Goal: Find specific page/section: Find specific page/section

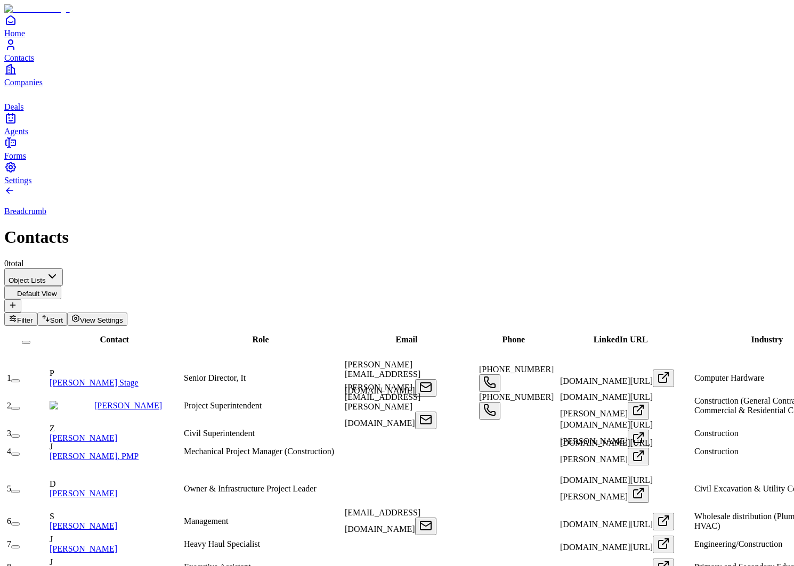
click at [17, 76] on icon "Companies" at bounding box center [10, 69] width 13 height 13
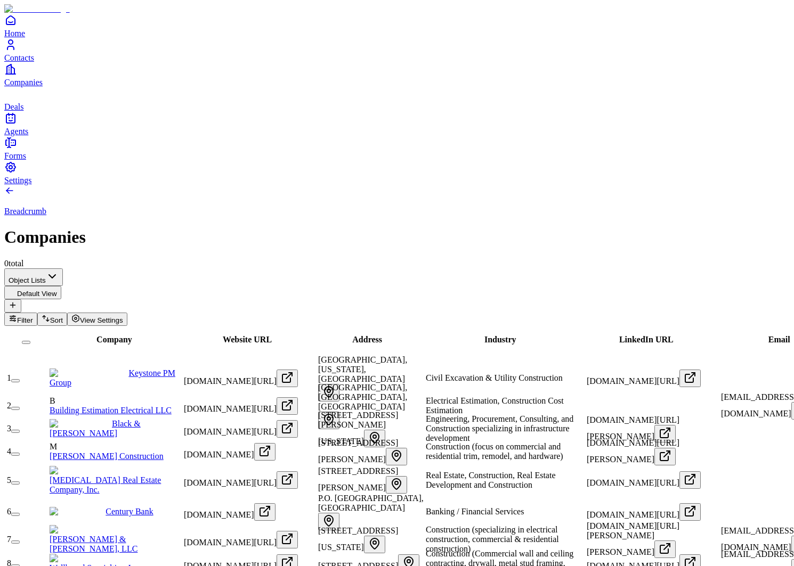
click at [34, 62] on span "Contacts" at bounding box center [19, 57] width 30 height 9
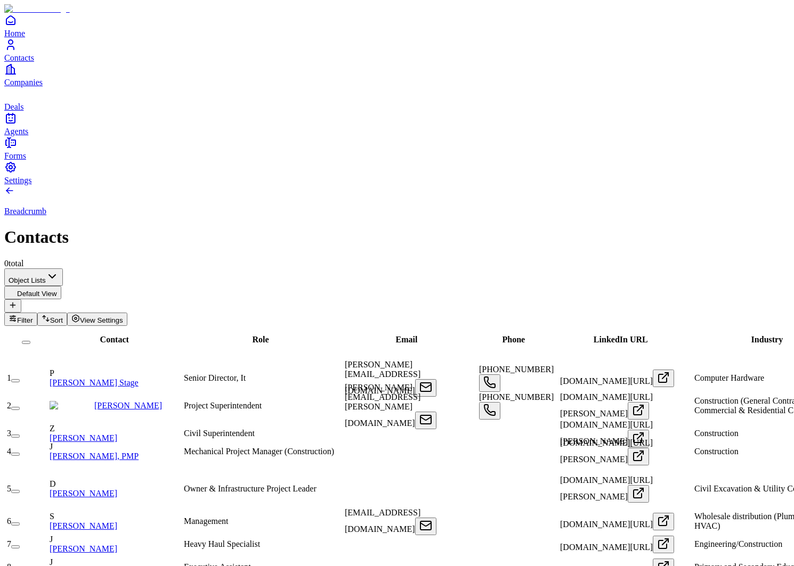
click at [17, 76] on icon "Companies" at bounding box center [10, 69] width 13 height 13
